Goal: Navigation & Orientation: Go to known website

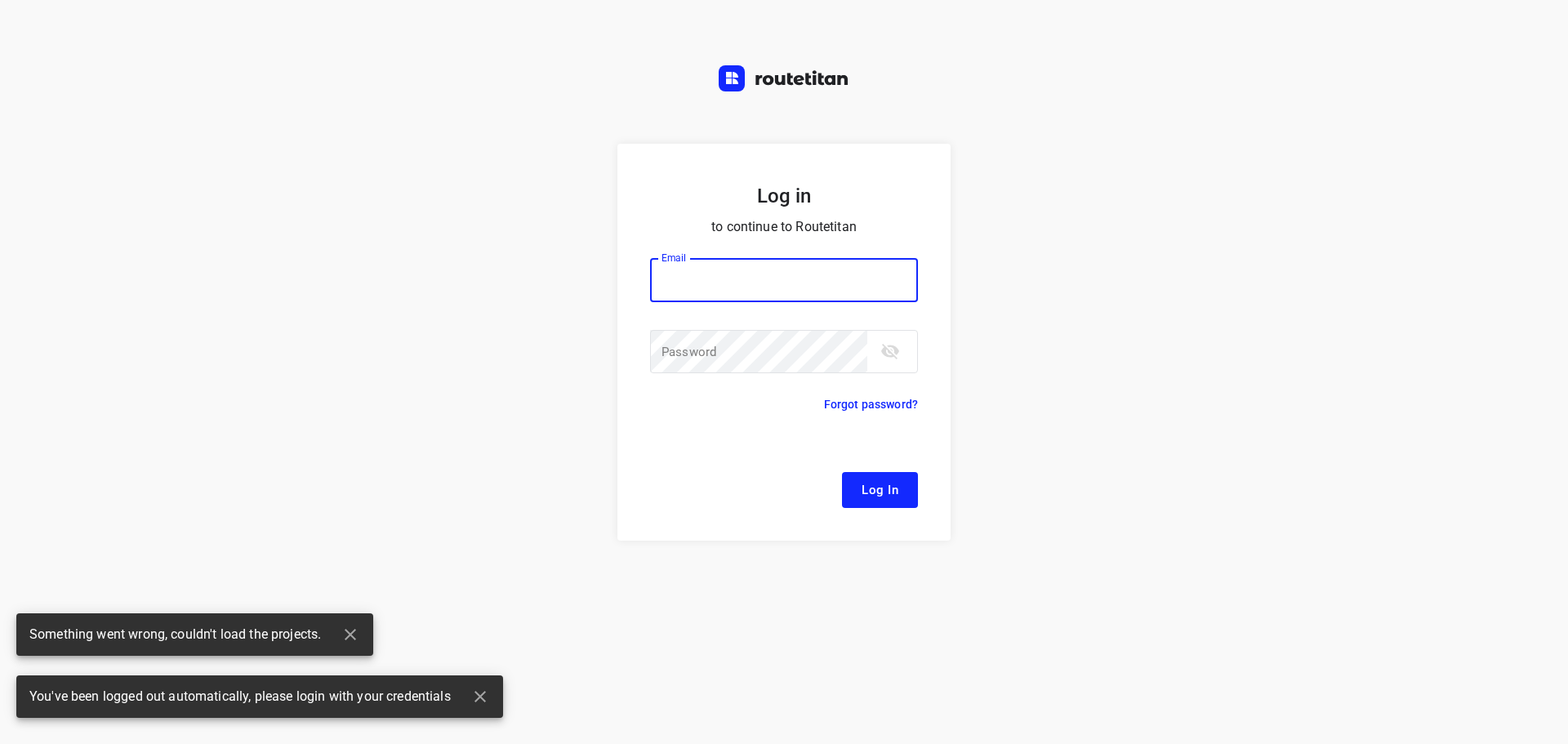
type input "[EMAIL_ADDRESS][DOMAIN_NAME]"
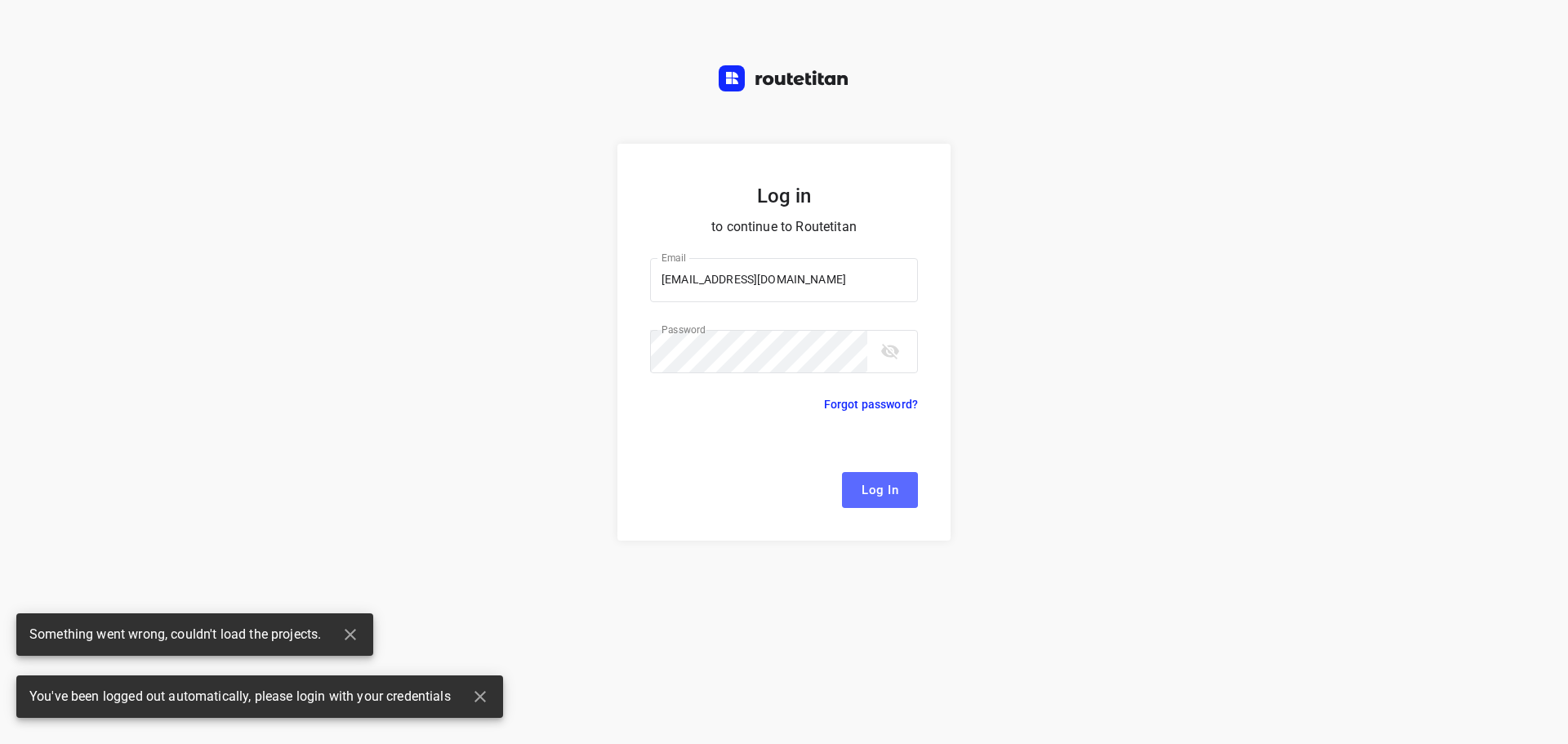
click at [858, 481] on button "Log In" at bounding box center [880, 489] width 76 height 36
